Goal: Task Accomplishment & Management: Manage account settings

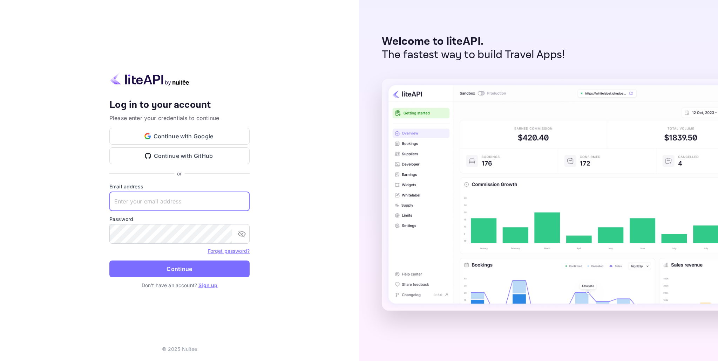
click at [195, 194] on input "text" at bounding box center [179, 202] width 140 height 20
type input "F,f,fufkfvf"
click at [239, 206] on input "text" at bounding box center [179, 202] width 140 height 20
click at [0, 361] on com-1password-button at bounding box center [0, 361] width 0 height 0
type input "[DOMAIN_NAME][EMAIL_ADDRESS][DOMAIN_NAME]"
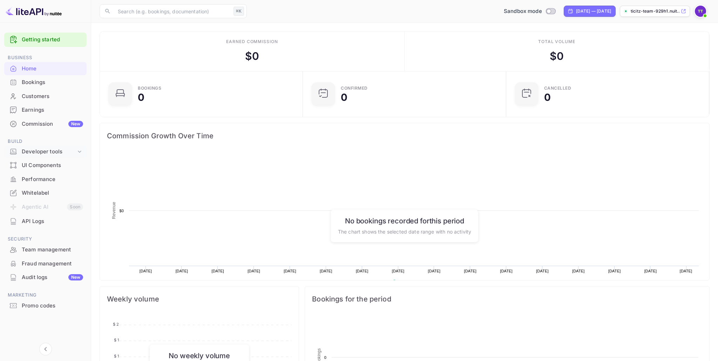
scroll to position [0, 0]
click at [74, 156] on div "Developer tools" at bounding box center [45, 152] width 82 height 12
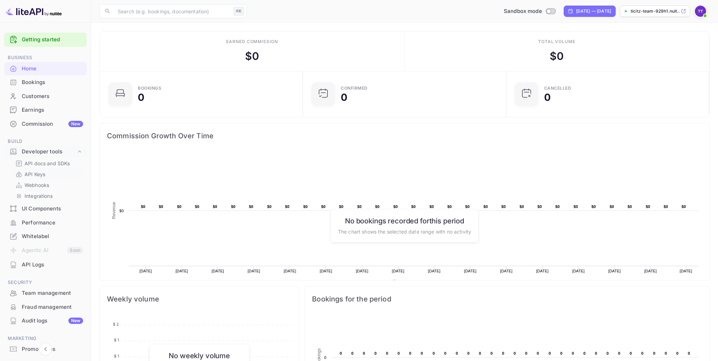
click at [37, 174] on p "API Keys" at bounding box center [35, 174] width 21 height 7
